Goal: Use online tool/utility

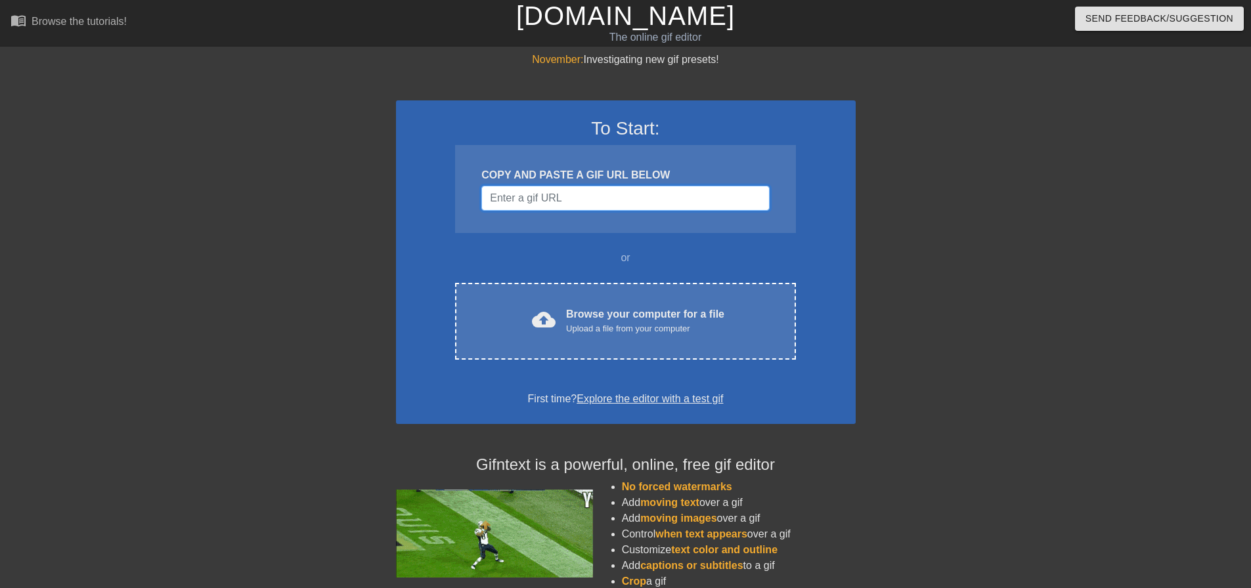
drag, startPoint x: 267, startPoint y: 3, endPoint x: 638, endPoint y: 194, distance: 418.3
click at [638, 194] on input "Username" at bounding box center [625, 198] width 288 height 25
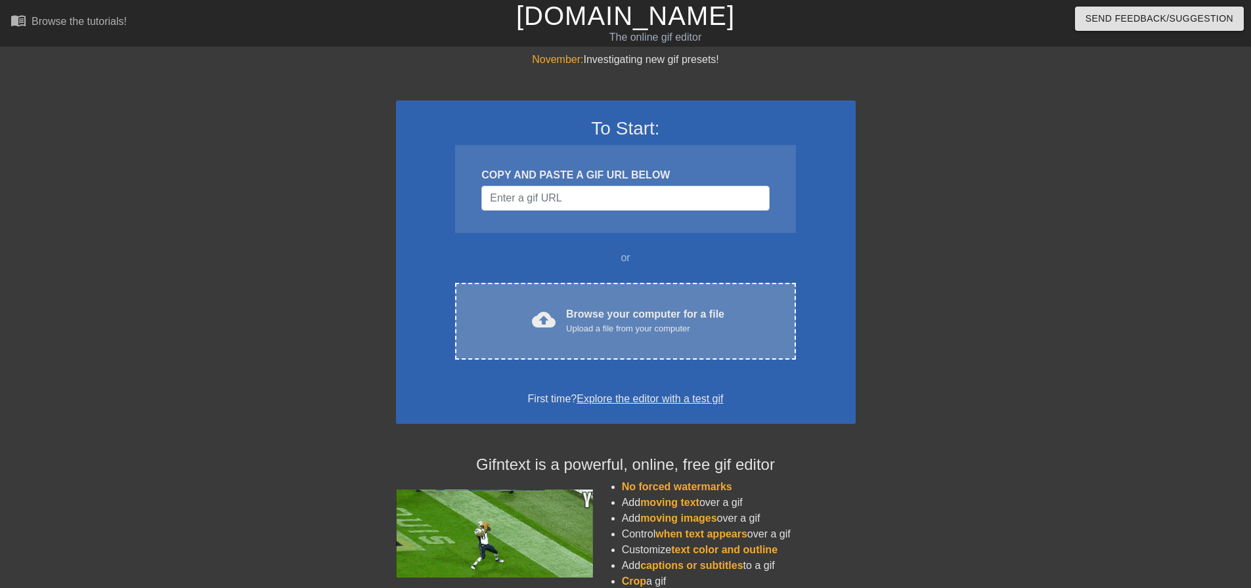
click at [617, 294] on div "cloud_upload Browse your computer for a file Upload a file from your computer C…" at bounding box center [625, 321] width 340 height 77
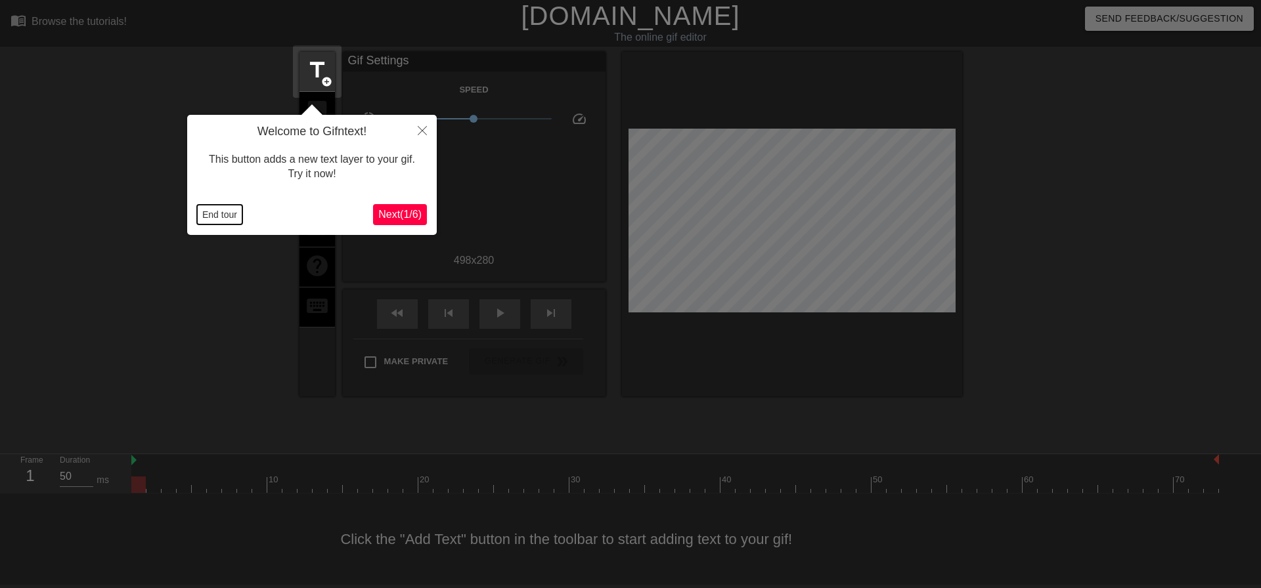
click at [222, 209] on button "End tour" at bounding box center [219, 215] width 45 height 20
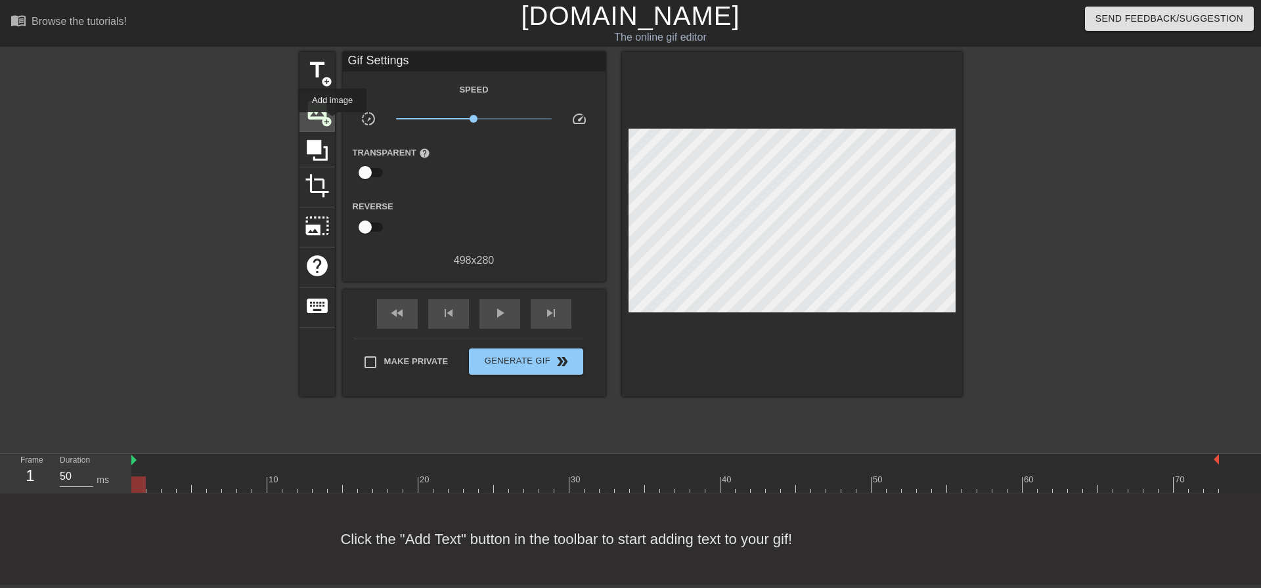
click at [331, 120] on span "add_circle" at bounding box center [326, 121] width 11 height 11
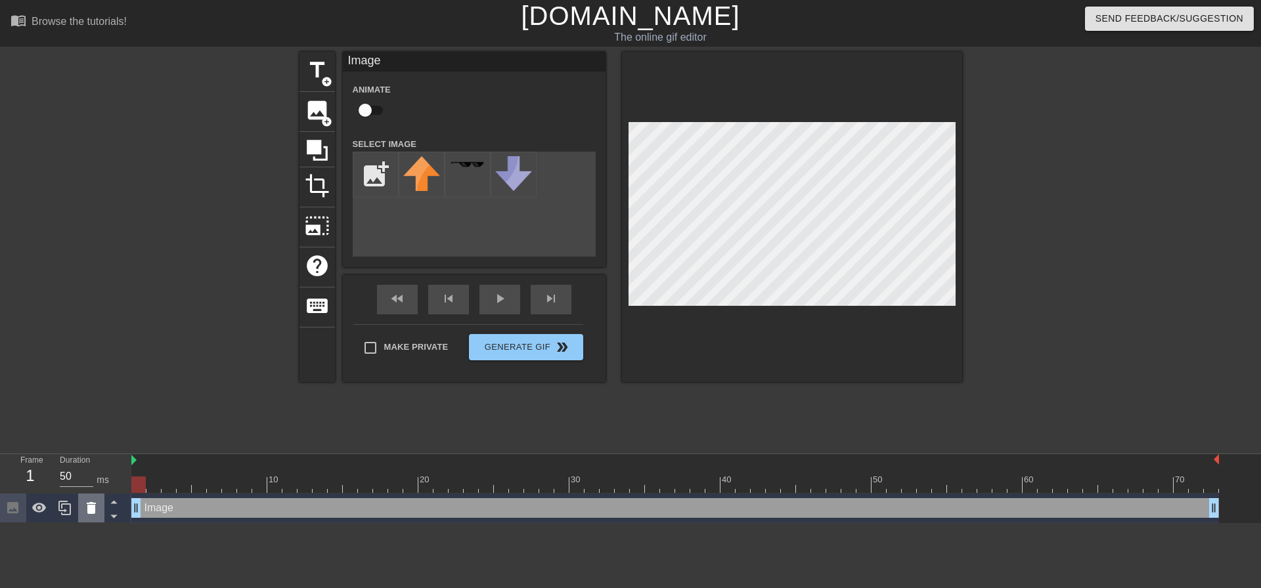
click at [100, 506] on div at bounding box center [91, 508] width 26 height 29
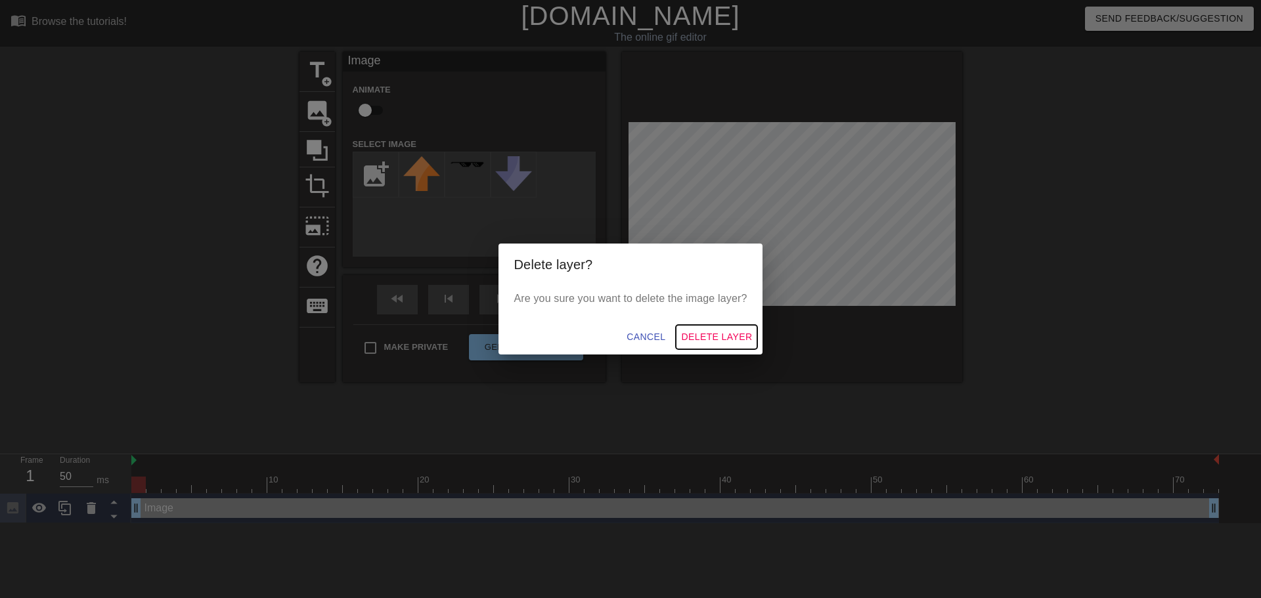
click at [707, 336] on span "Delete Layer" at bounding box center [716, 337] width 71 height 16
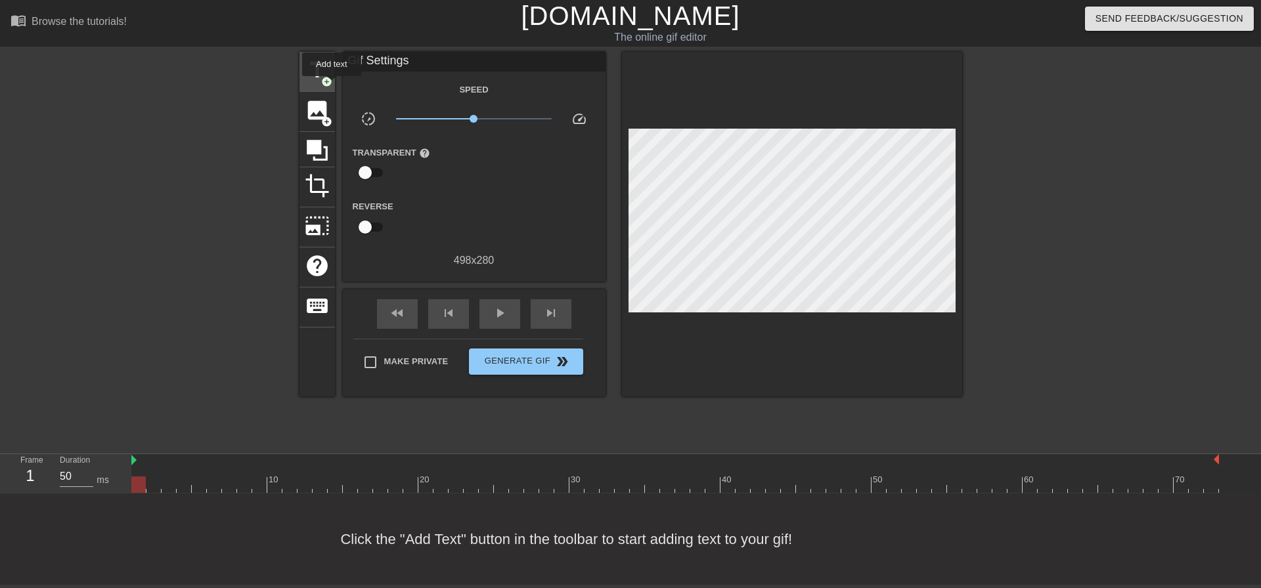
click at [332, 85] on span "add_circle" at bounding box center [326, 81] width 11 height 11
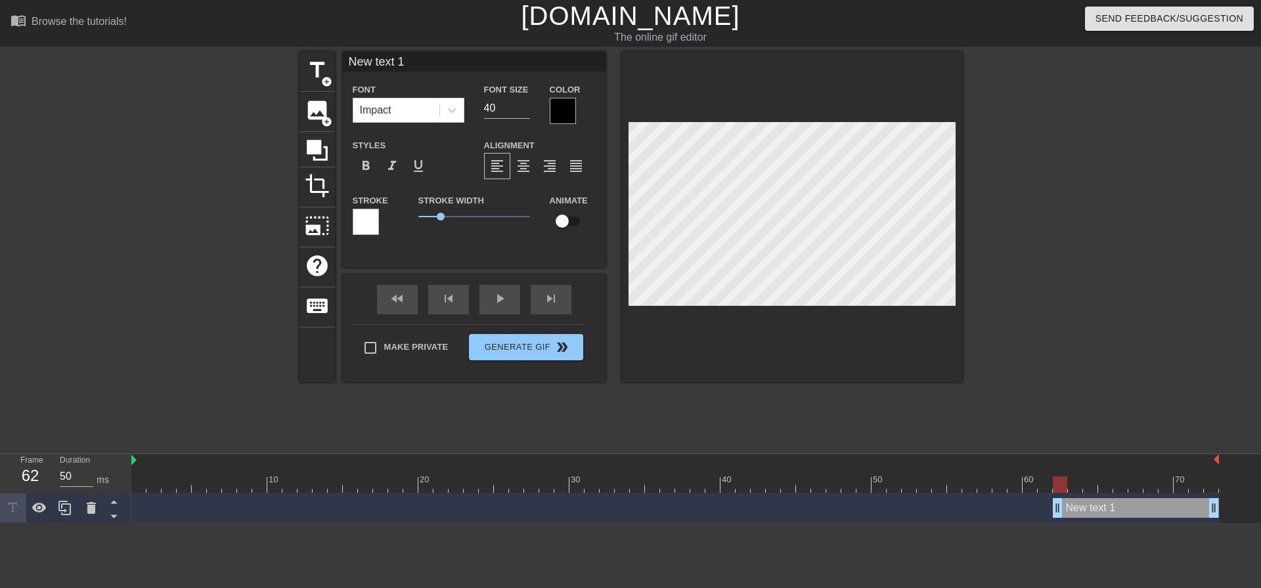
drag, startPoint x: 139, startPoint y: 511, endPoint x: 1057, endPoint y: 535, distance: 917.8
click at [1057, 523] on html "menu_book Browse the tutorials! [DOMAIN_NAME] The online gif editor Send Feedba…" at bounding box center [630, 261] width 1261 height 523
drag, startPoint x: 1059, startPoint y: 507, endPoint x: 1030, endPoint y: 510, distance: 28.4
click at [457, 107] on icon at bounding box center [451, 110] width 13 height 13
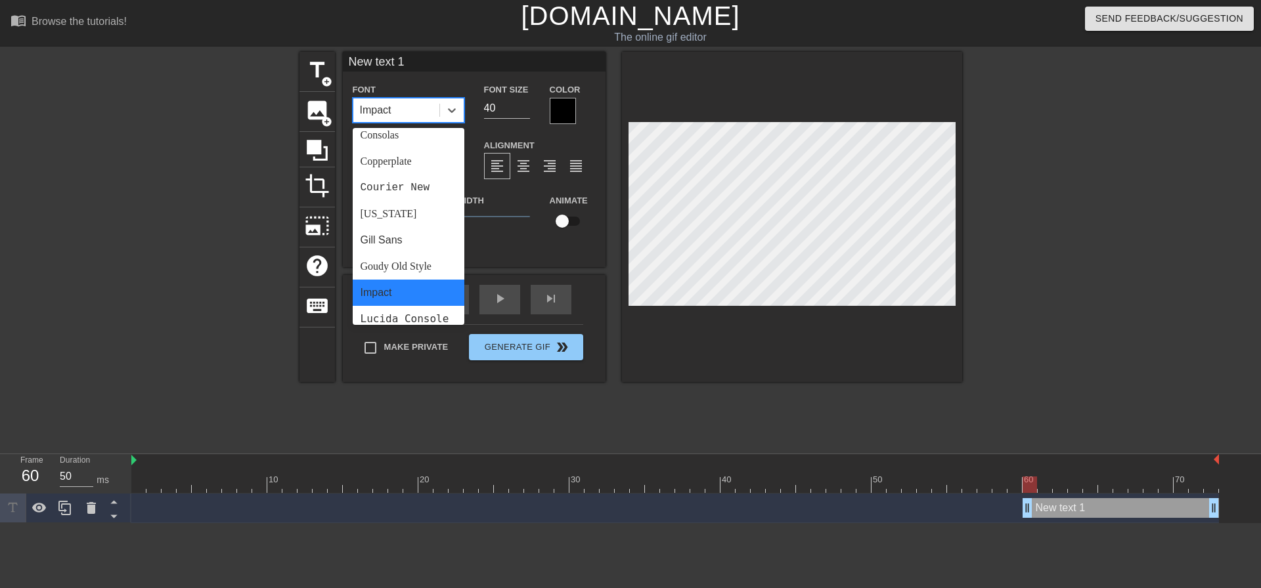
scroll to position [194, 0]
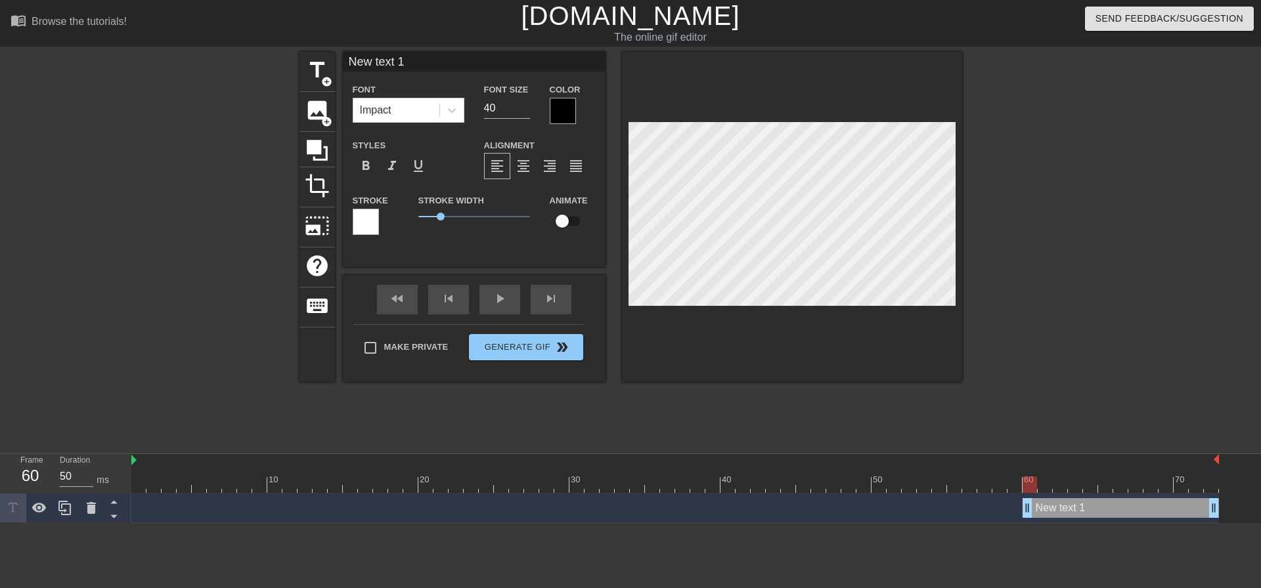
click at [514, 233] on div "Stroke Width 1" at bounding box center [473, 219] width 131 height 55
drag, startPoint x: 437, startPoint y: 218, endPoint x: 478, endPoint y: 219, distance: 40.7
click at [478, 219] on span "2.7" at bounding box center [478, 217] width 8 height 8
drag, startPoint x: 561, startPoint y: 226, endPoint x: 594, endPoint y: 226, distance: 32.8
click at [594, 226] on div "Animate" at bounding box center [573, 212] width 66 height 41
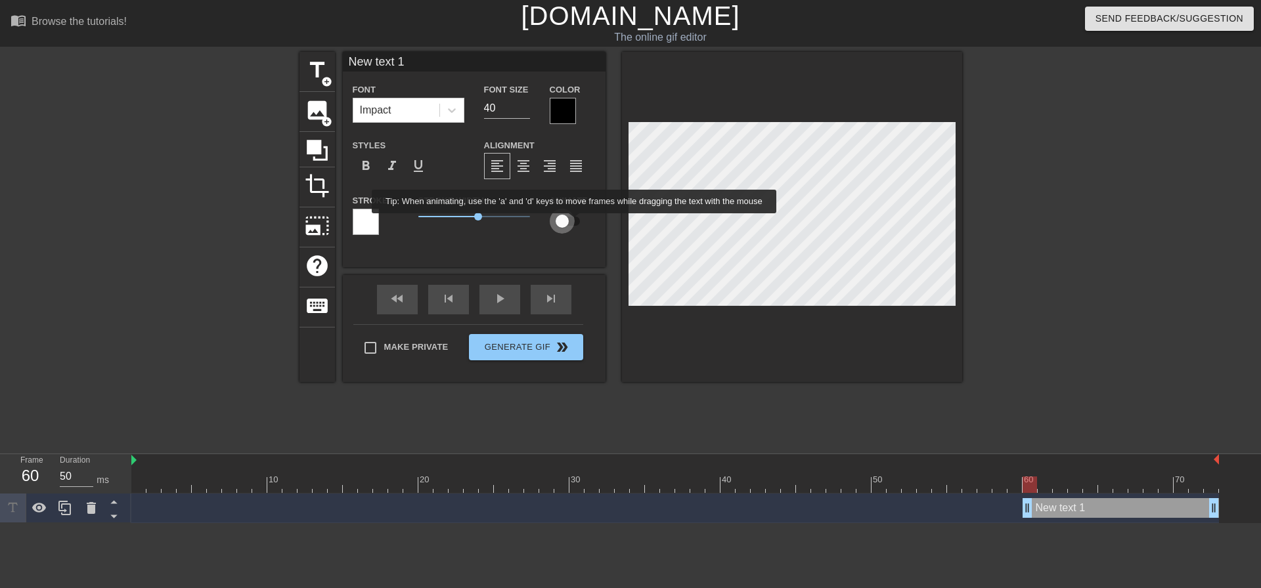
click at [575, 223] on input "checkbox" at bounding box center [562, 221] width 75 height 25
checkbox input "true"
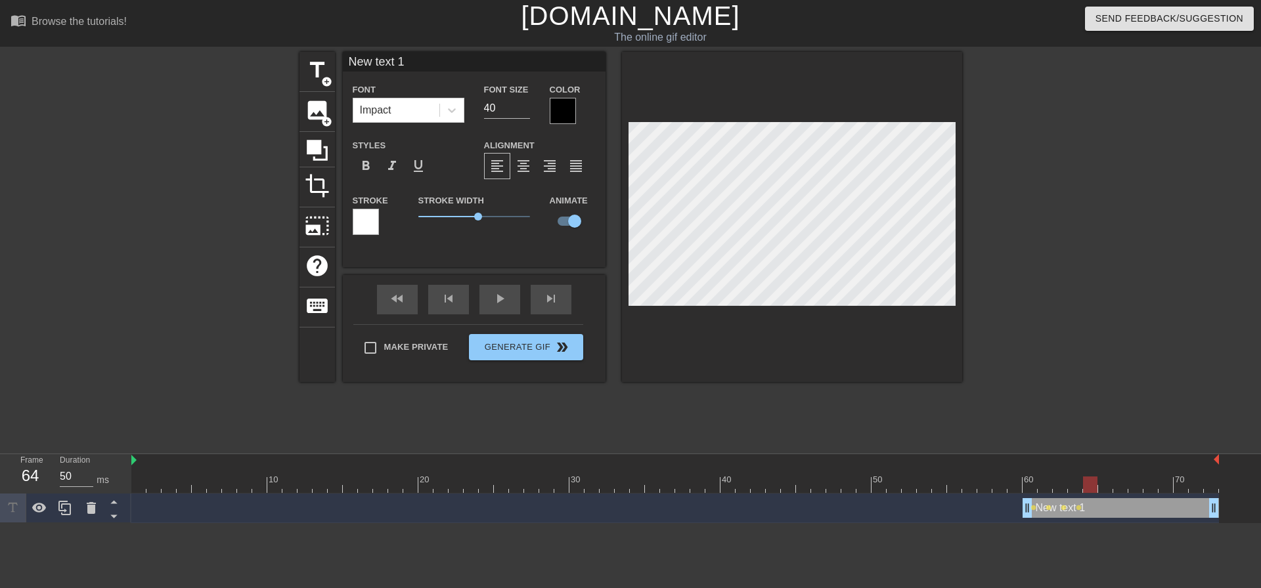
click at [422, 58] on input "New text 1" at bounding box center [474, 62] width 263 height 20
type input "For Stray Kids Tickets"
click at [489, 303] on div "play_arrow" at bounding box center [499, 300] width 41 height 30
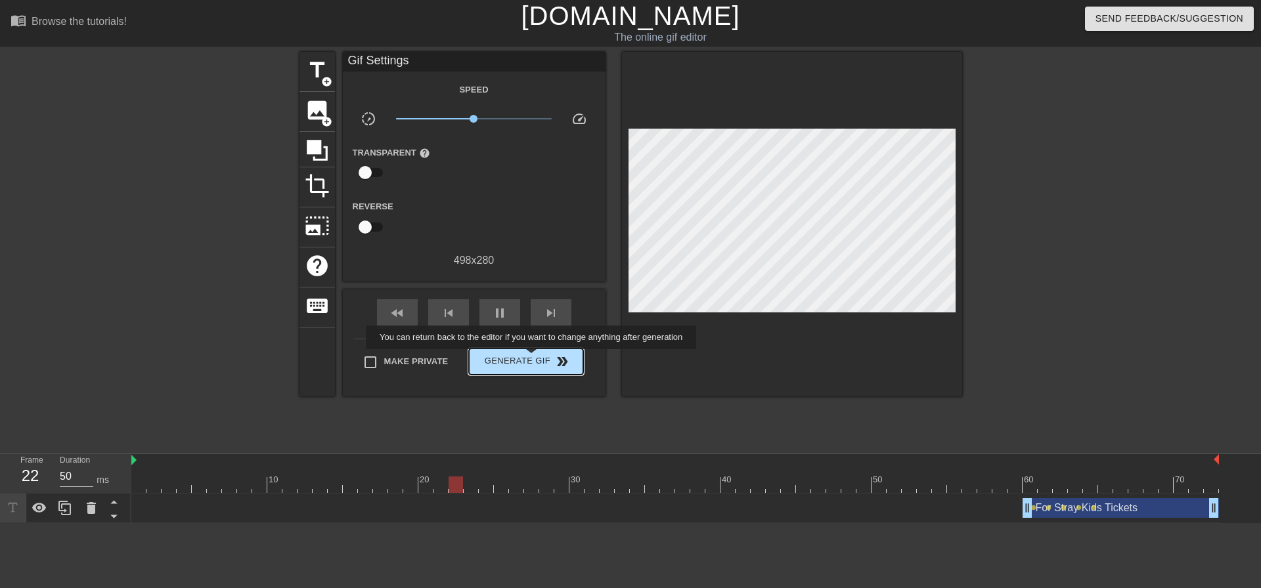
click at [533, 359] on span "Generate Gif double_arrow" at bounding box center [525, 362] width 103 height 16
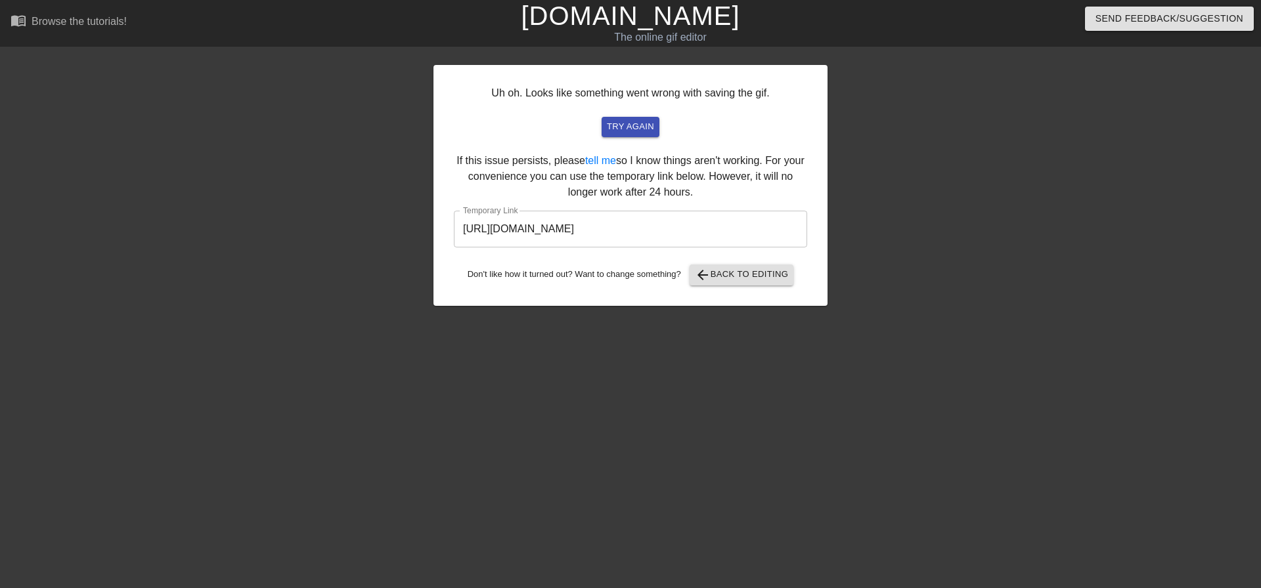
click at [577, 235] on input "[URL][DOMAIN_NAME]" at bounding box center [630, 229] width 353 height 37
